Goal: Task Accomplishment & Management: Manage account settings

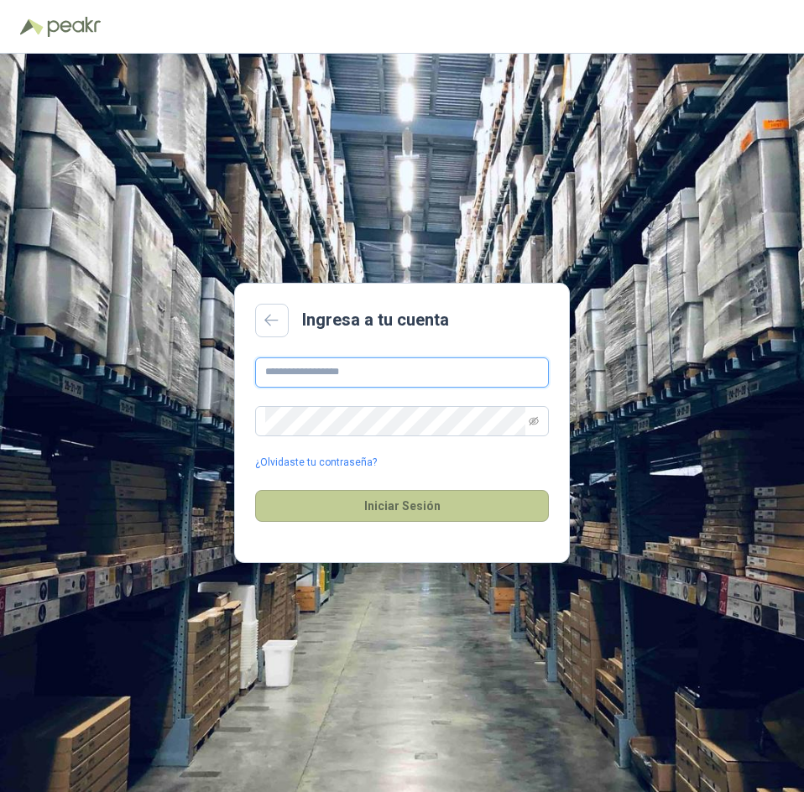
type input "**********"
click at [392, 512] on button "Iniciar Sesión" at bounding box center [402, 506] width 294 height 32
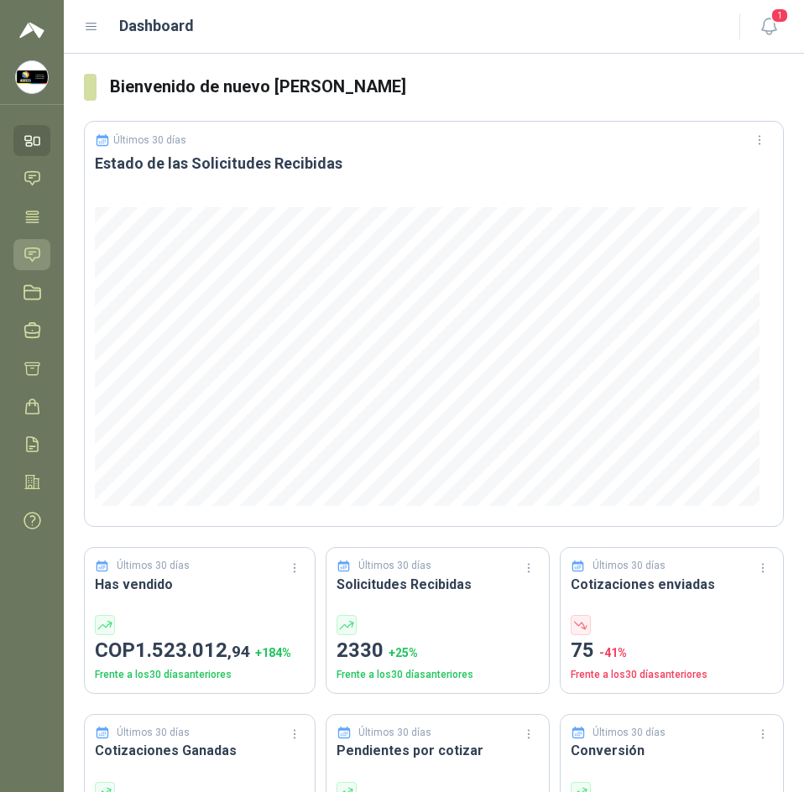
click at [42, 254] on link "Solicitudes" at bounding box center [31, 254] width 37 height 31
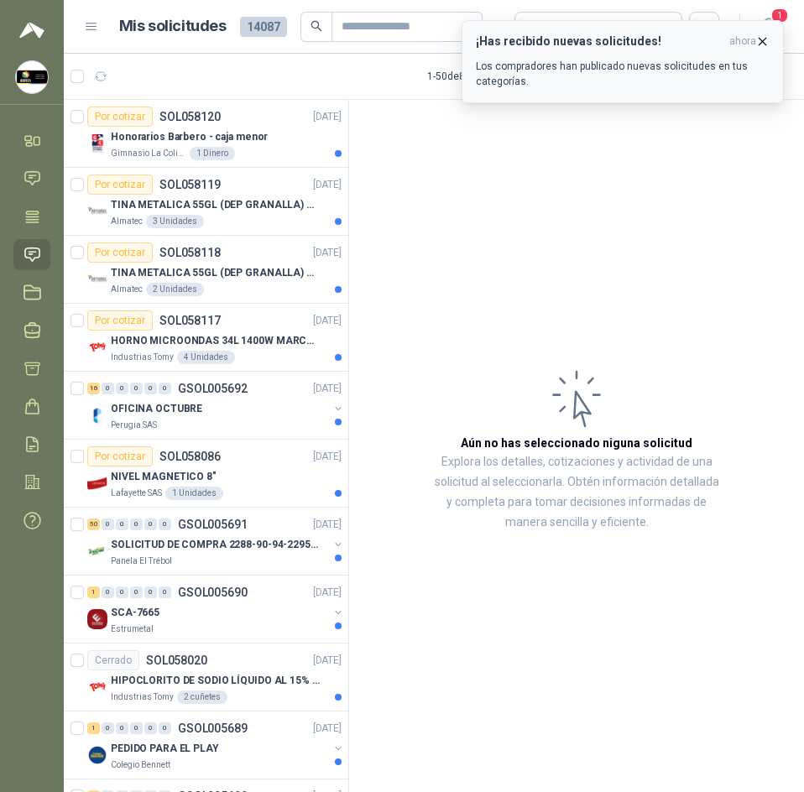
click at [760, 42] on icon "button" at bounding box center [762, 41] width 14 height 14
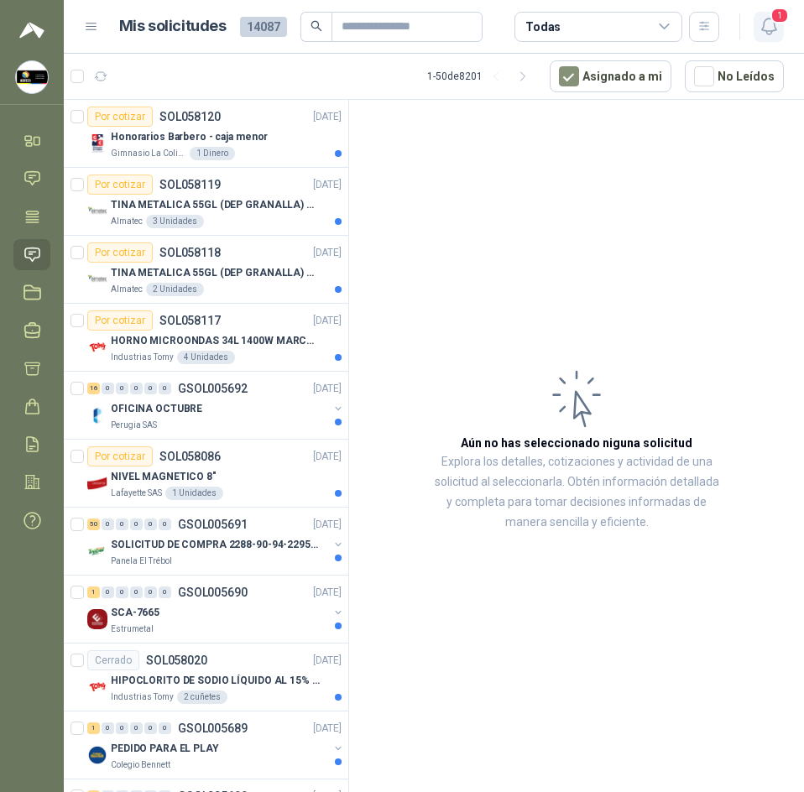
click at [761, 35] on icon "button" at bounding box center [769, 26] width 21 height 21
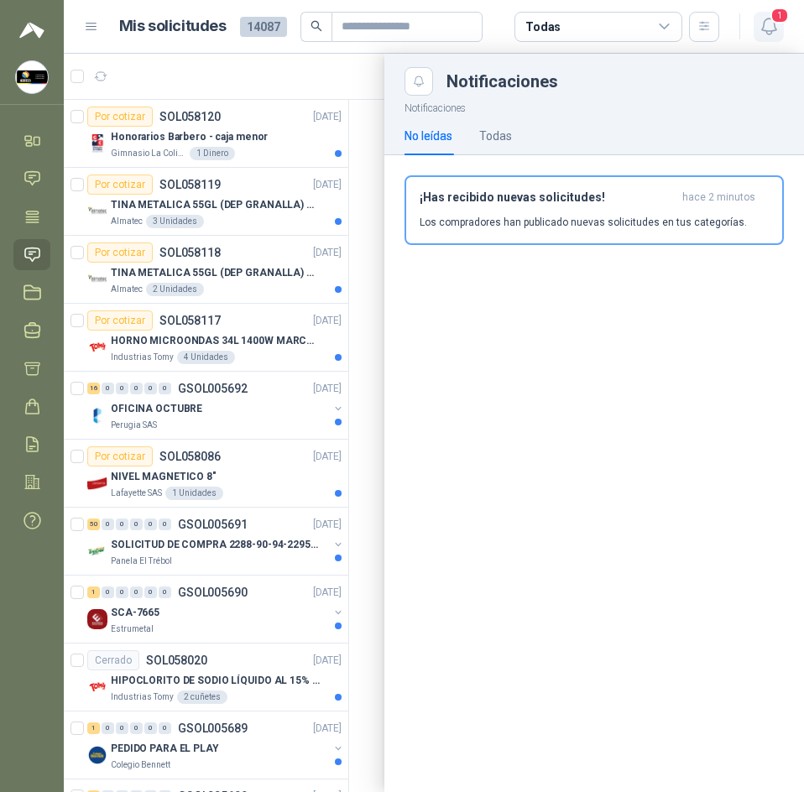
click at [775, 31] on icon "button" at bounding box center [769, 26] width 21 height 21
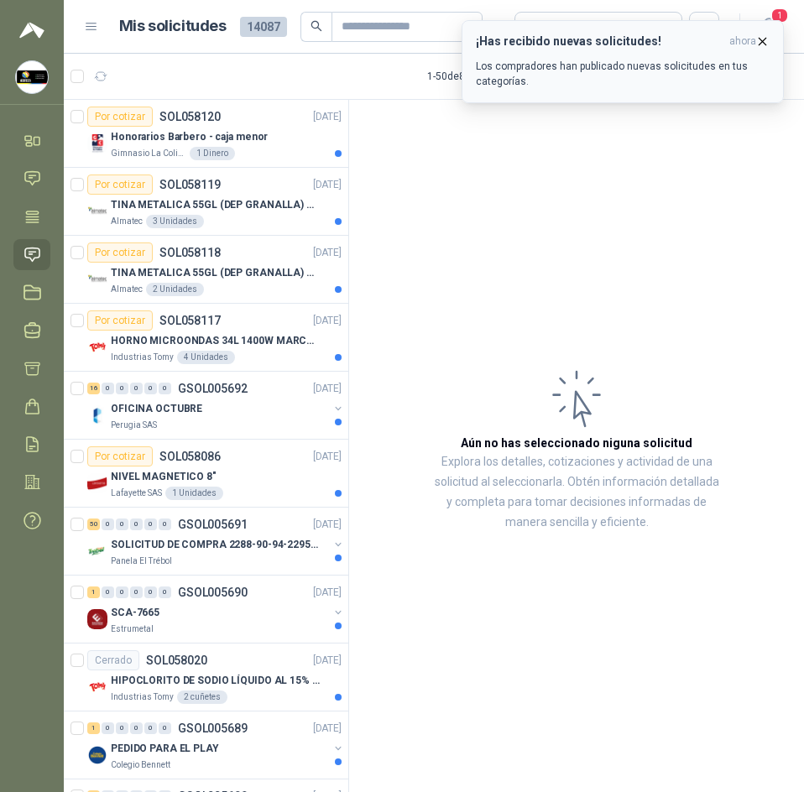
click at [770, 39] on button "¡Has recibido nuevas solicitudes! ahora Los compradores han publicado nuevas so…" at bounding box center [623, 61] width 322 height 83
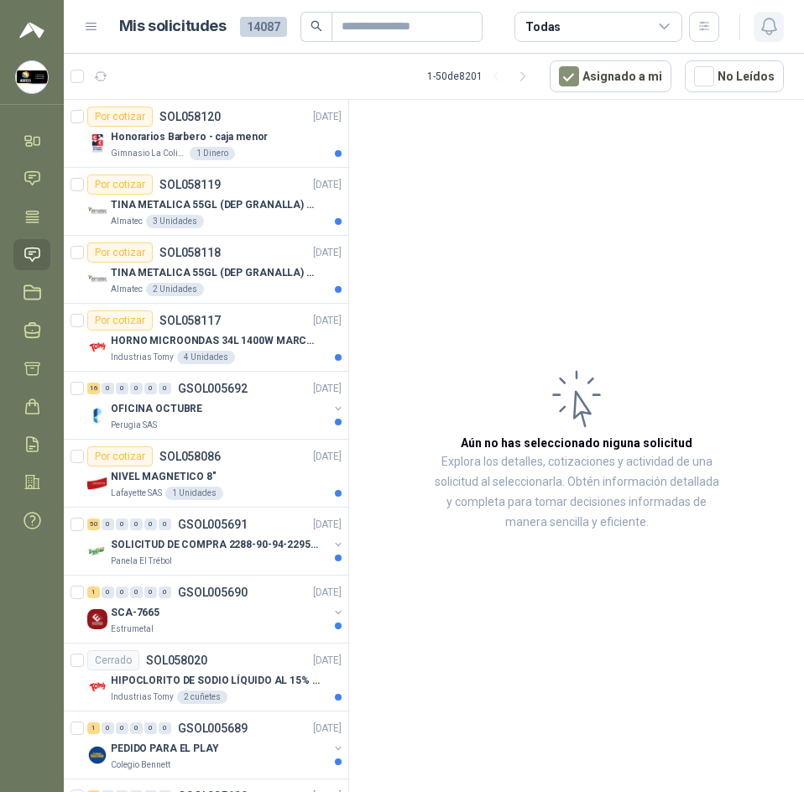
click at [767, 33] on icon "button" at bounding box center [768, 26] width 14 height 16
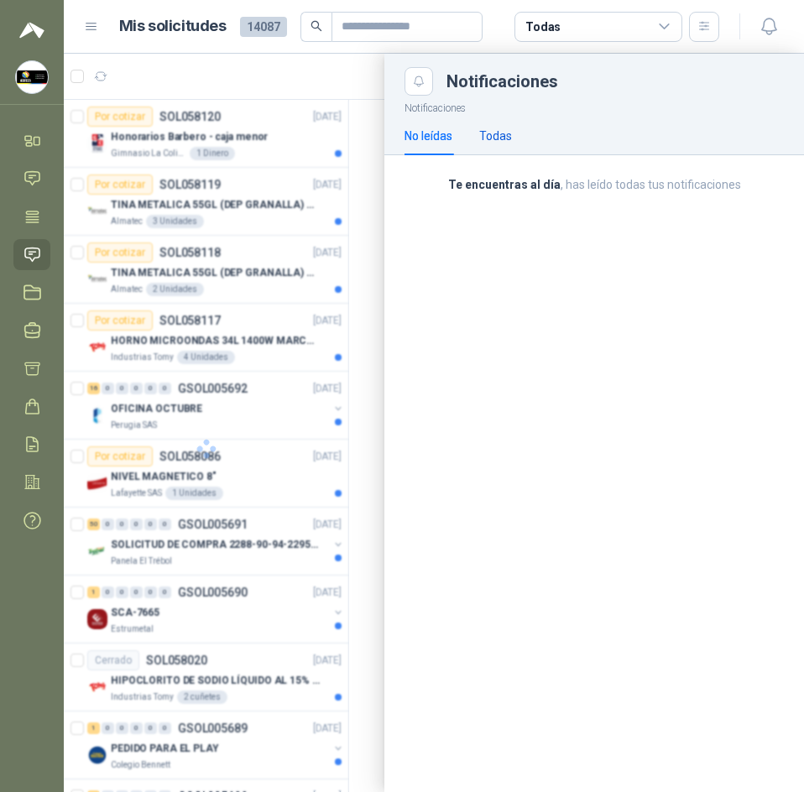
click at [486, 136] on div "Todas" at bounding box center [495, 136] width 33 height 18
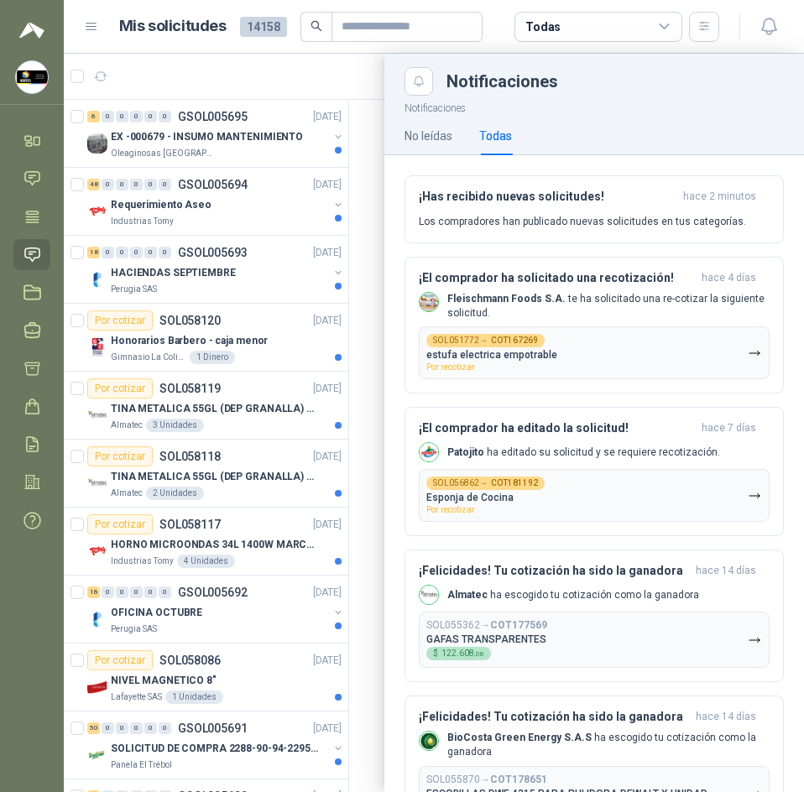
click at [353, 90] on div at bounding box center [434, 423] width 740 height 738
